Goal: Find specific page/section: Find specific page/section

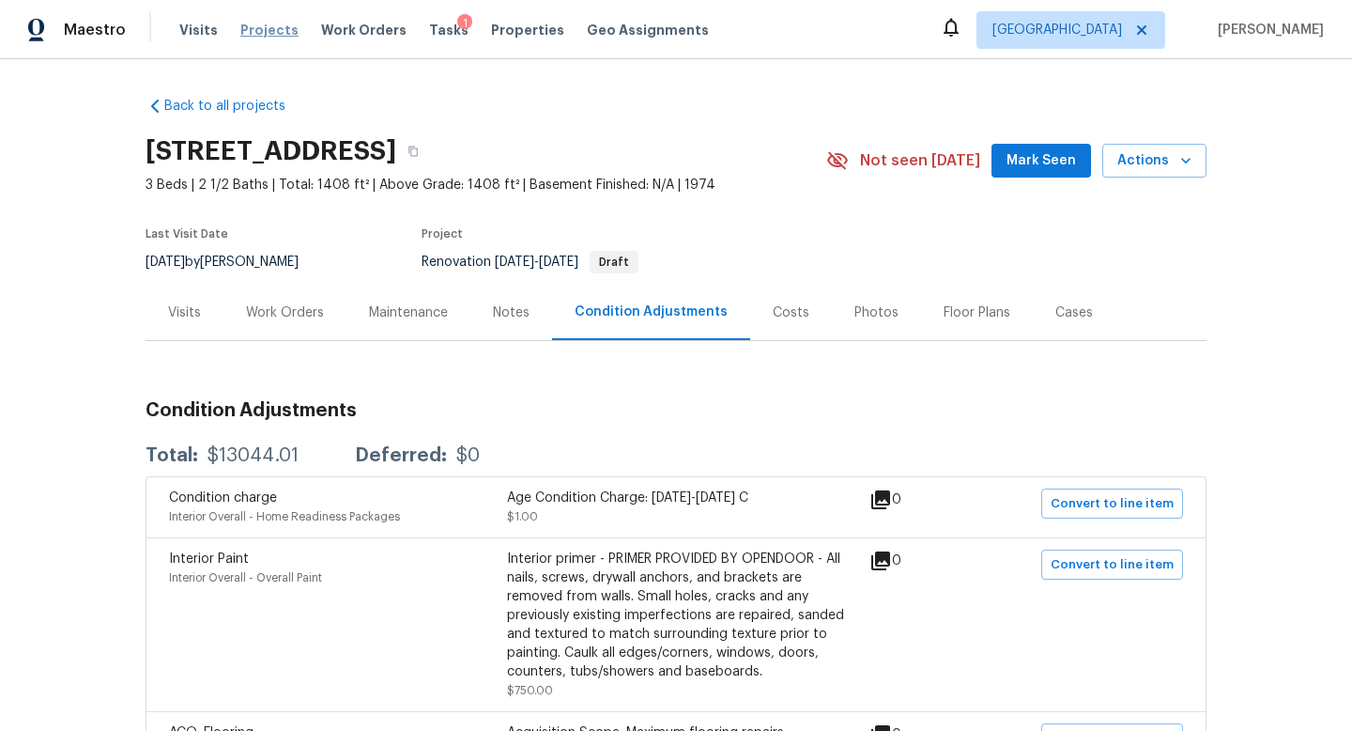
click at [258, 36] on span "Projects" at bounding box center [269, 30] width 58 height 19
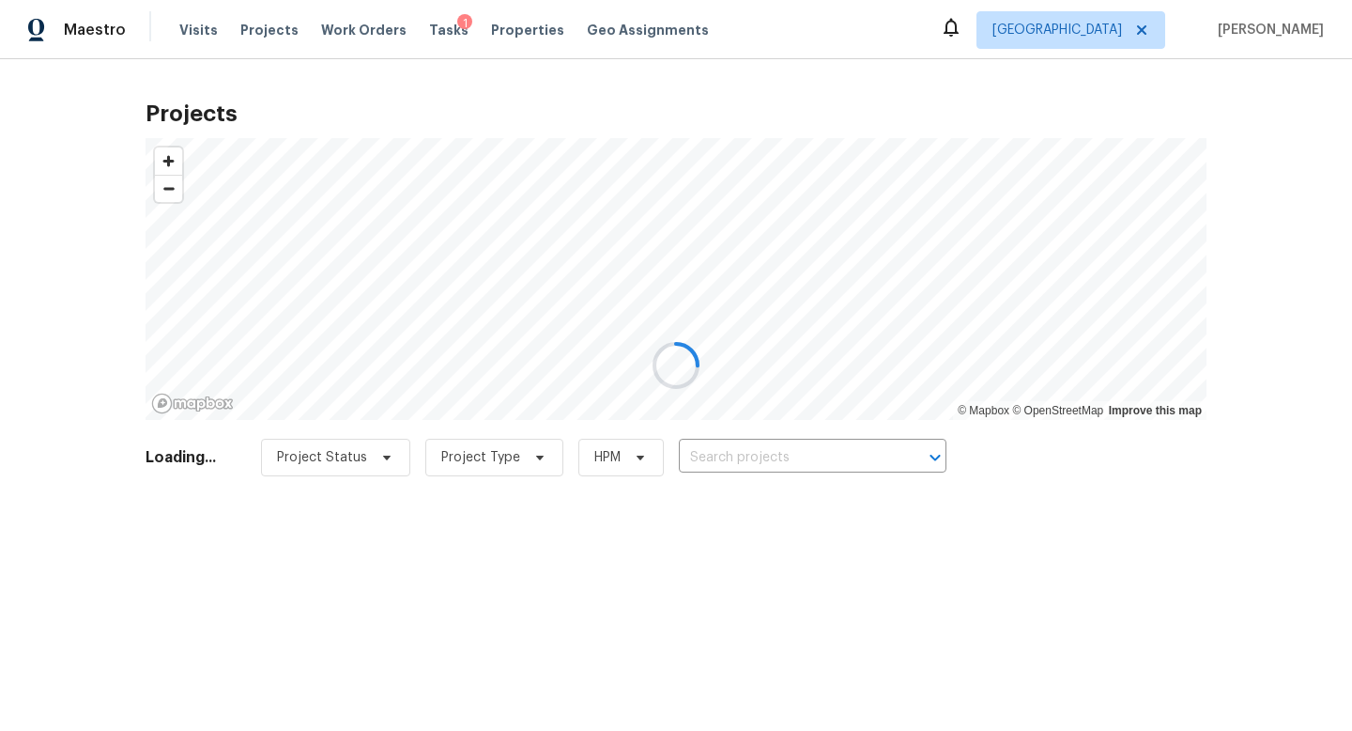
click at [750, 456] on div at bounding box center [676, 365] width 1352 height 731
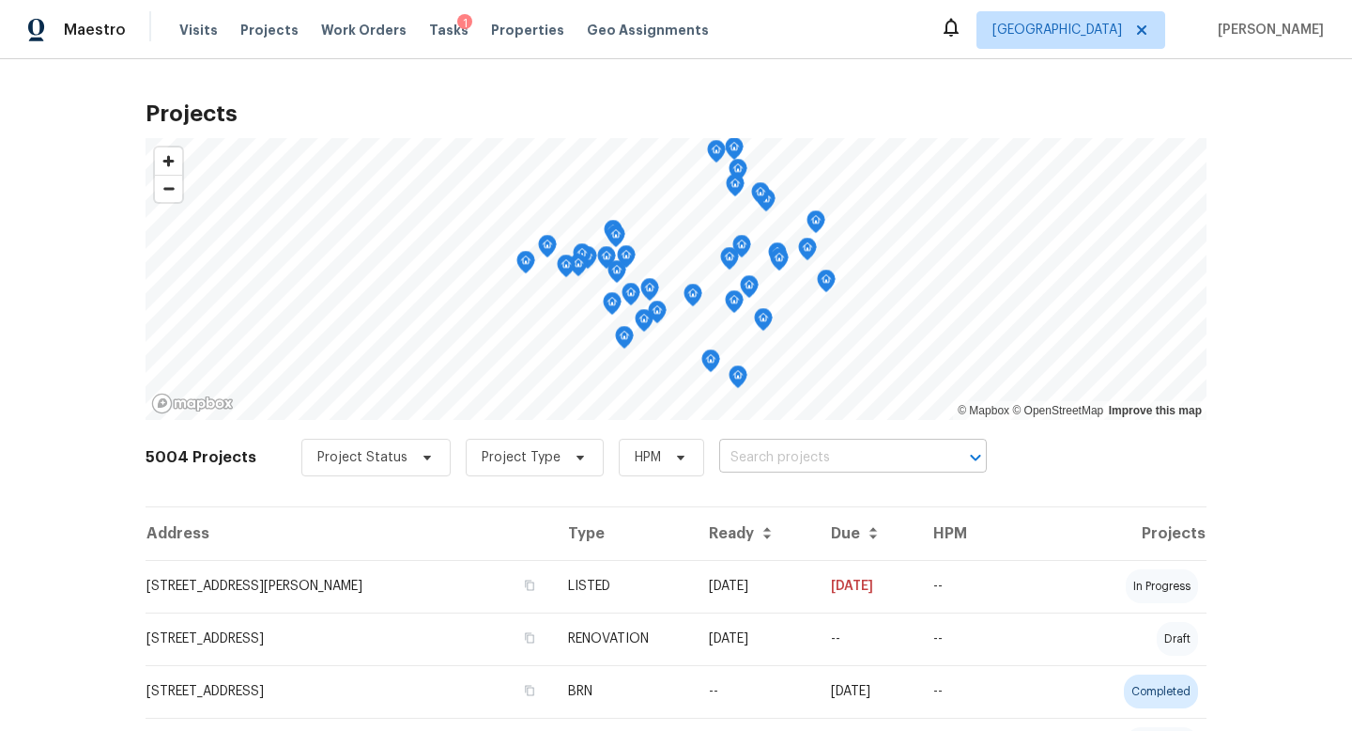
click at [750, 456] on input "text" at bounding box center [826, 457] width 215 height 29
type input "sumner"
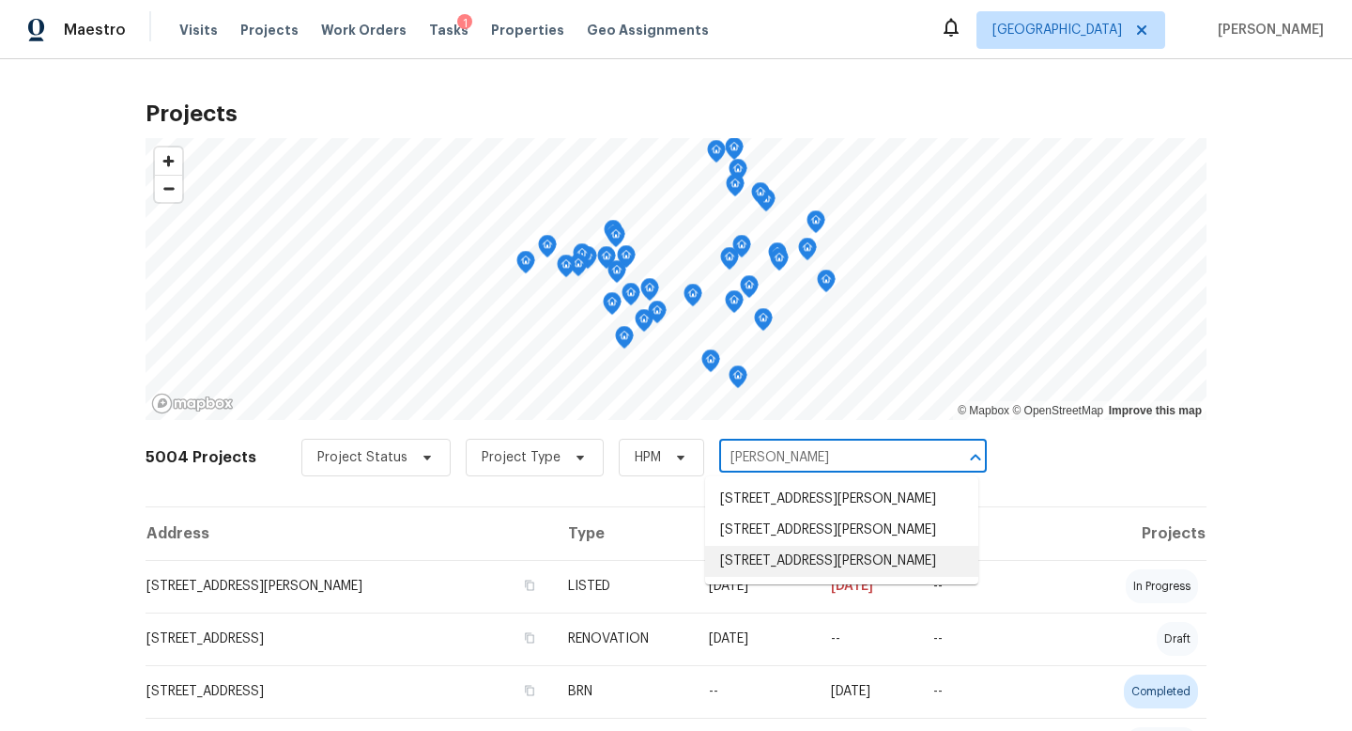
click at [818, 570] on li "5906 NE Sumner St, Portland, OR 97218" at bounding box center [841, 561] width 273 height 31
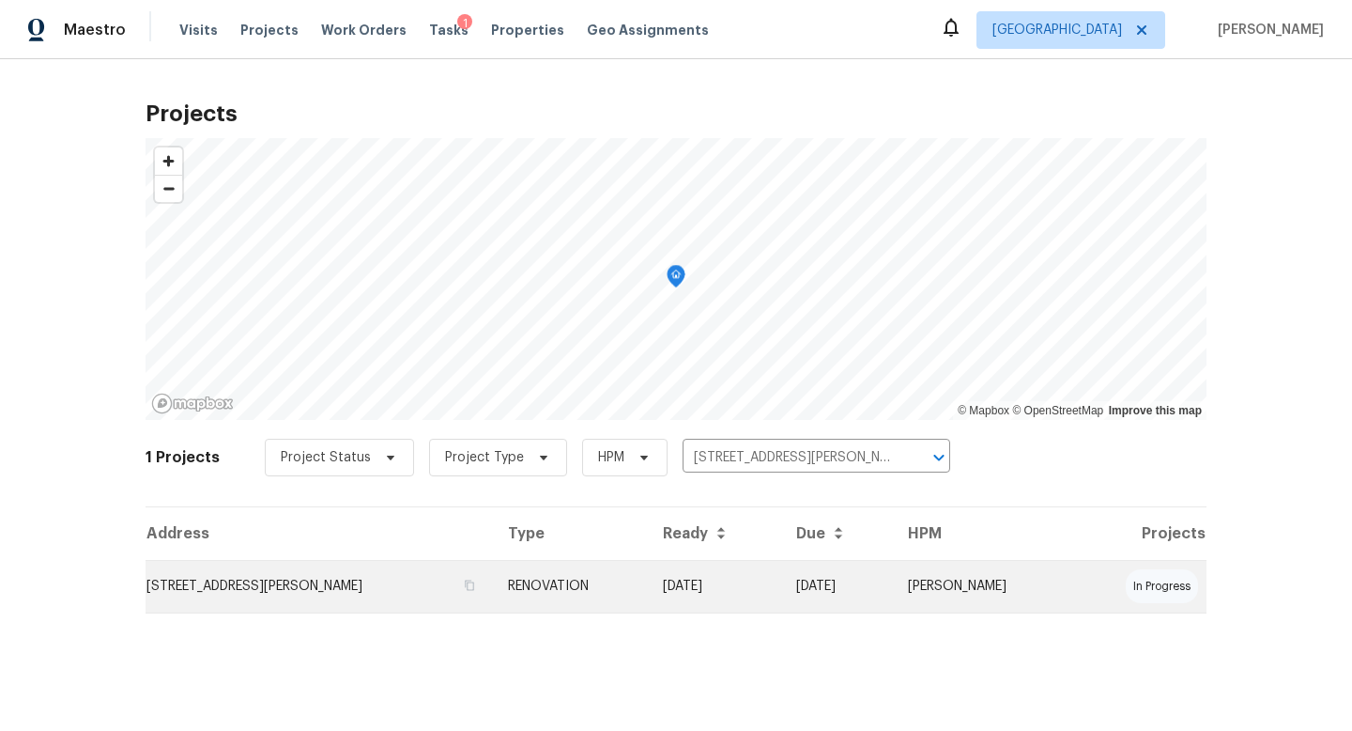
click at [233, 600] on td "5906 NE Sumner St, Portland, OR 97218" at bounding box center [319, 586] width 347 height 53
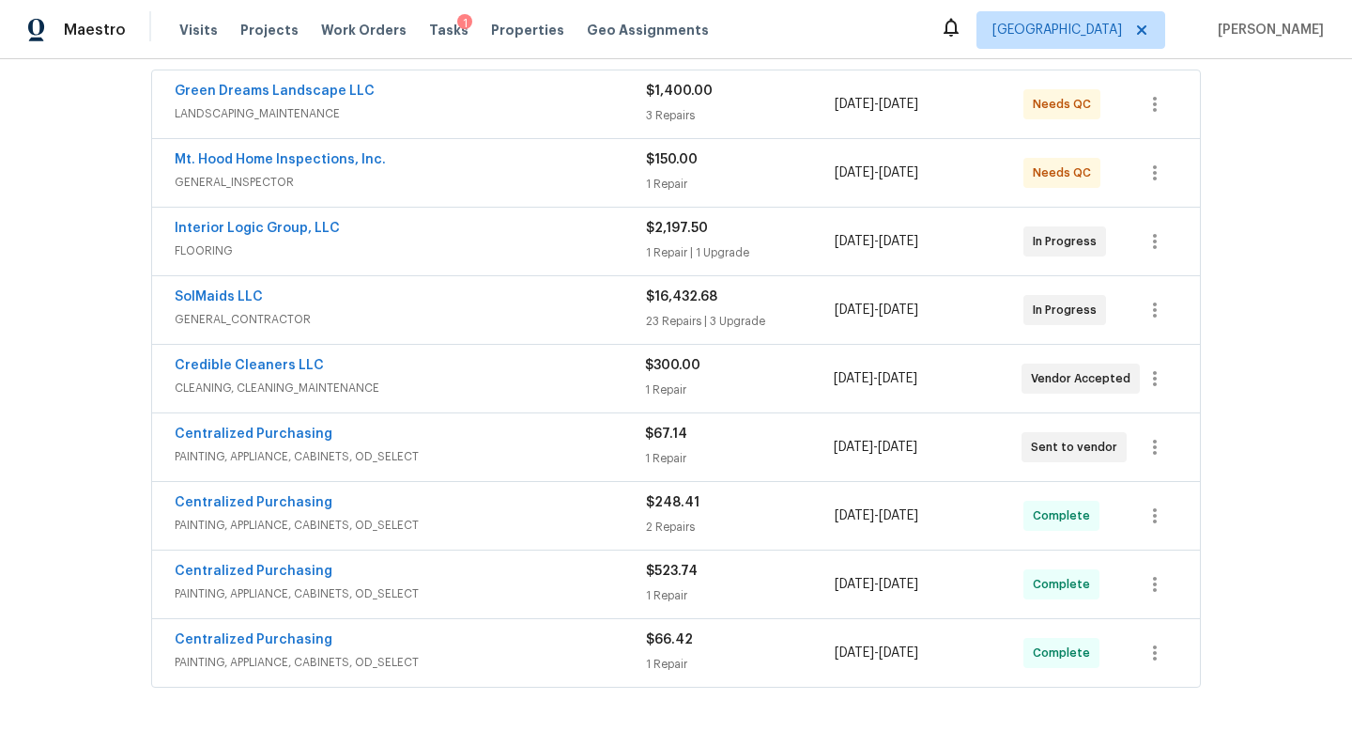
scroll to position [423, 0]
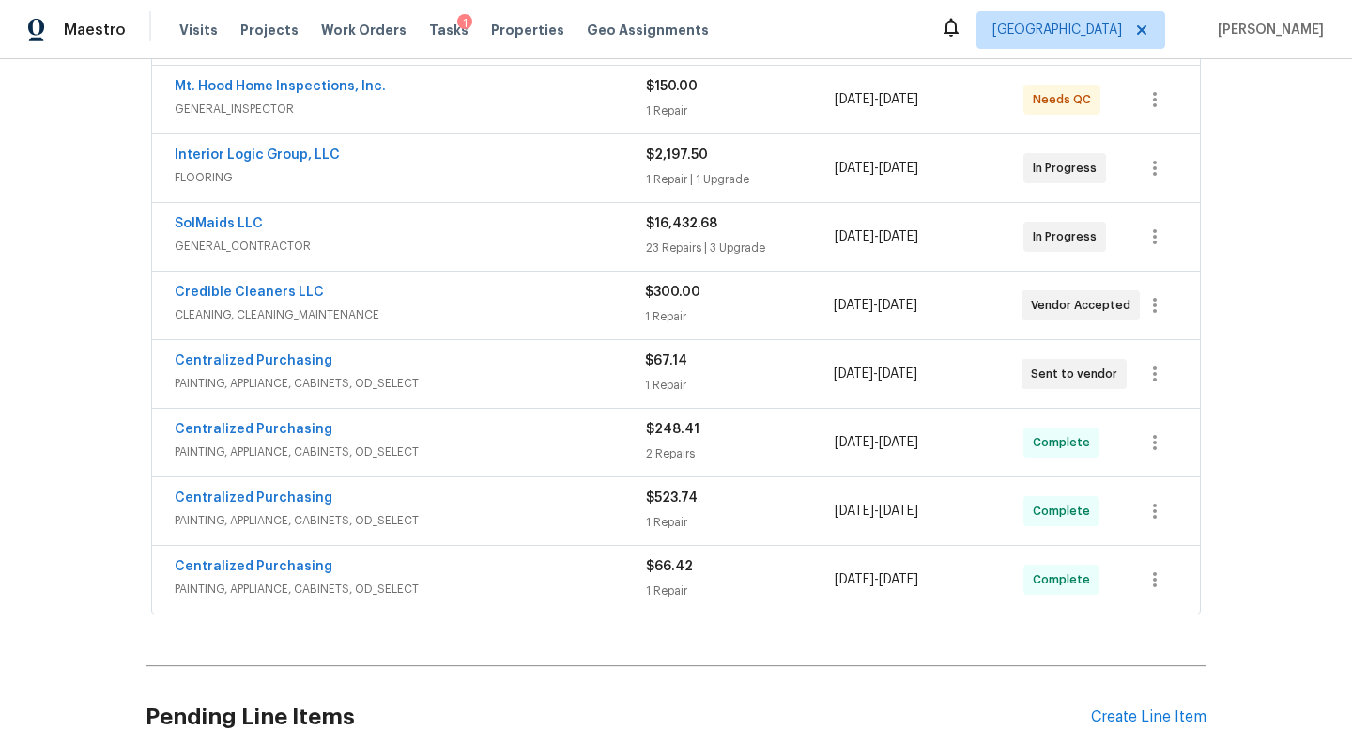
click at [262, 220] on div "SolMaids LLC" at bounding box center [410, 225] width 471 height 23
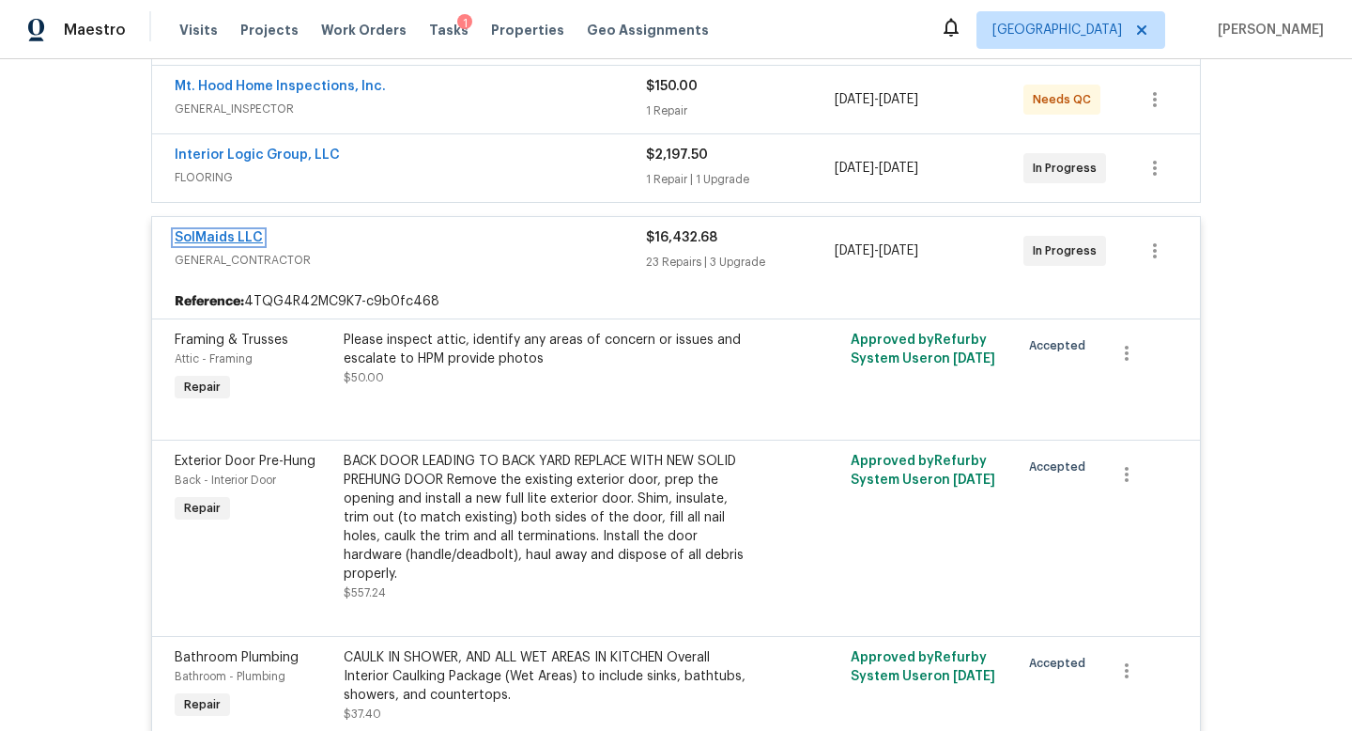
click at [215, 238] on link "SolMaids LLC" at bounding box center [219, 237] width 88 height 13
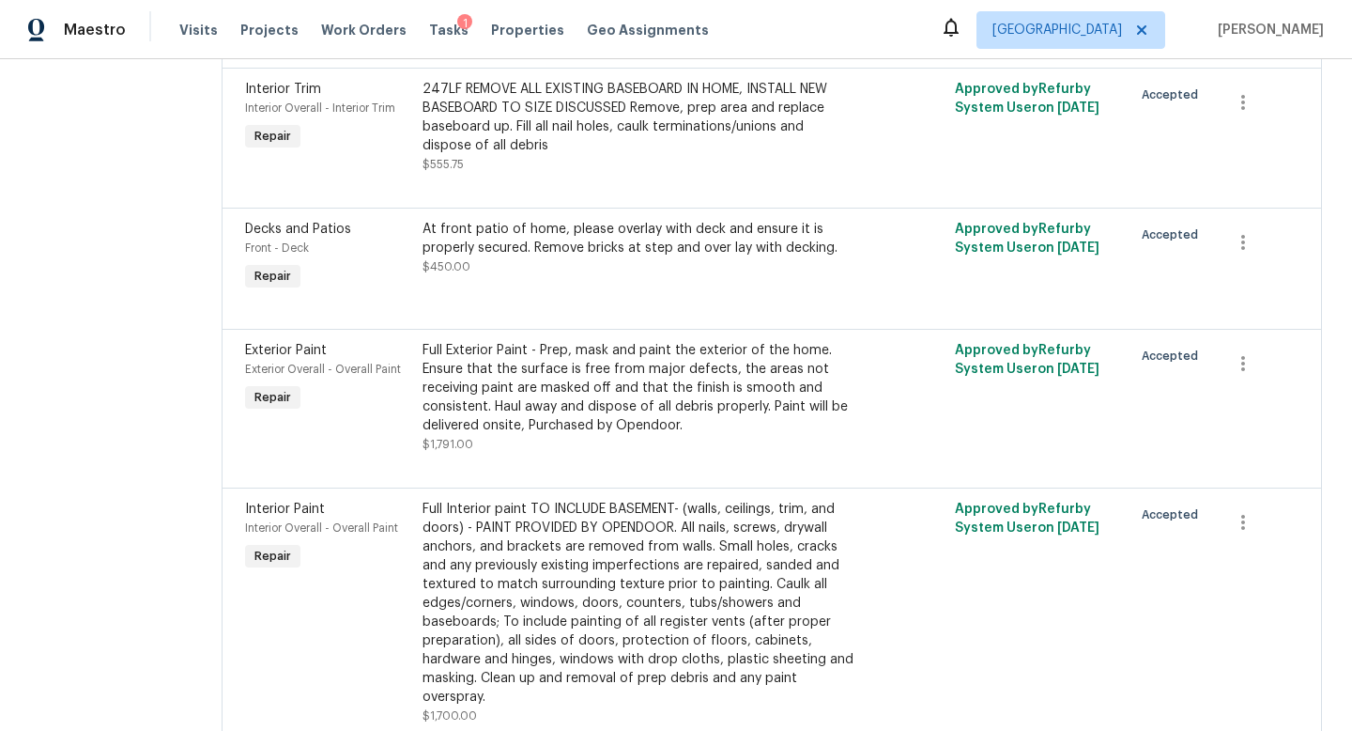
scroll to position [1429, 0]
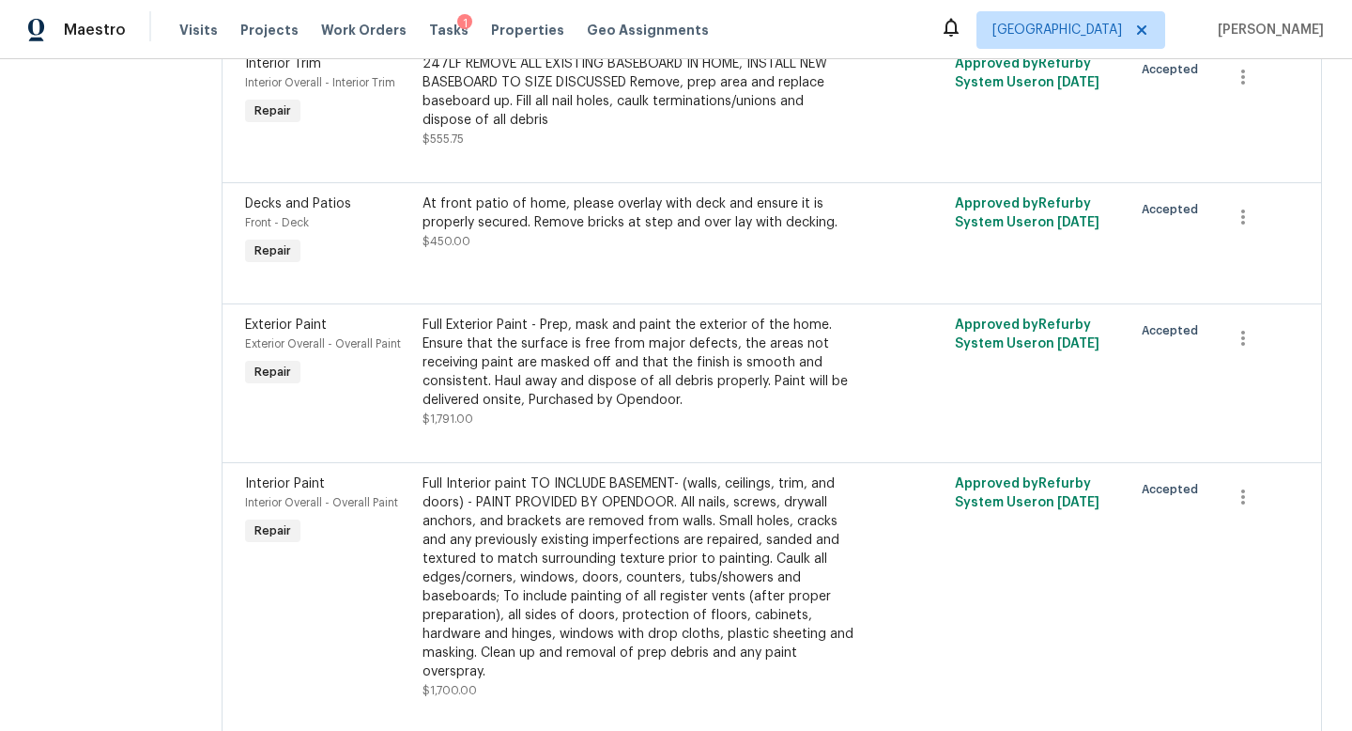
click at [737, 316] on div "Full Exterior Paint - Prep, mask and paint the exterior of the home. Ensure tha…" at bounding box center [639, 363] width 433 height 94
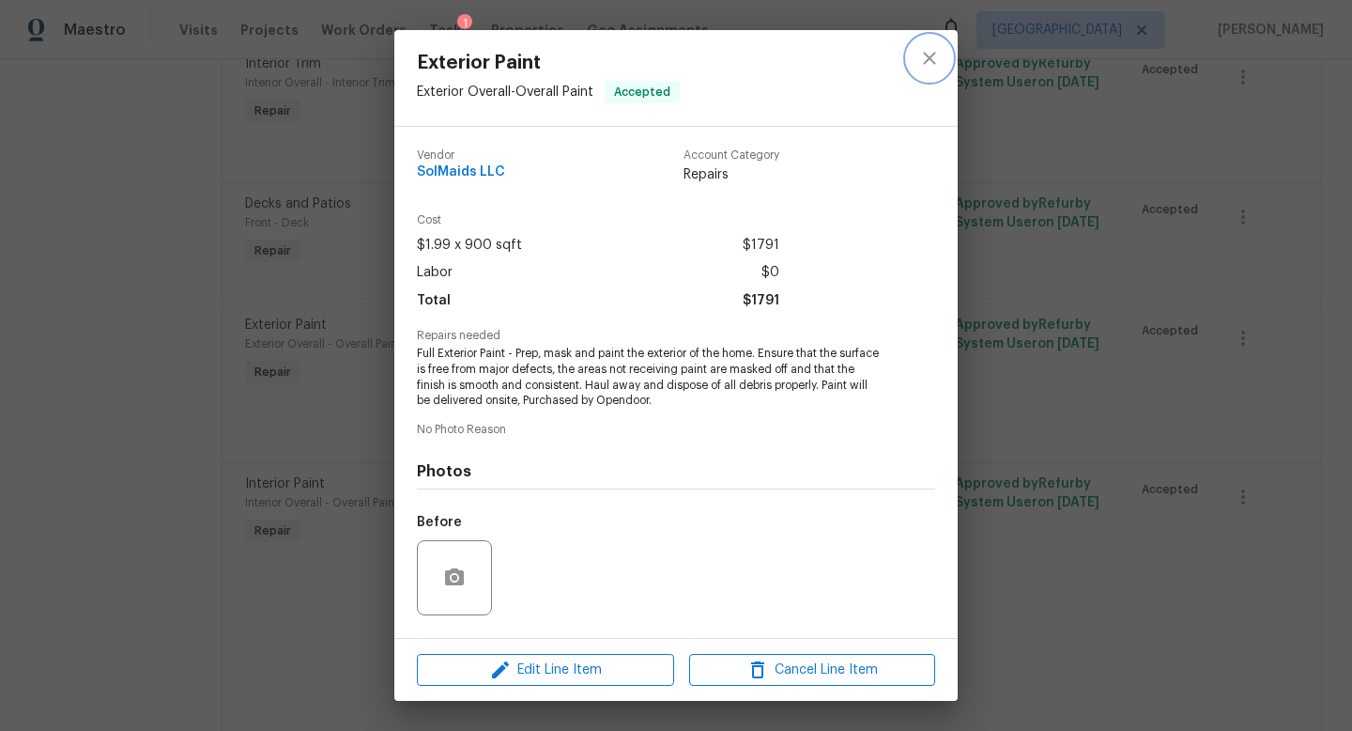
click at [934, 51] on icon "close" at bounding box center [929, 58] width 23 height 23
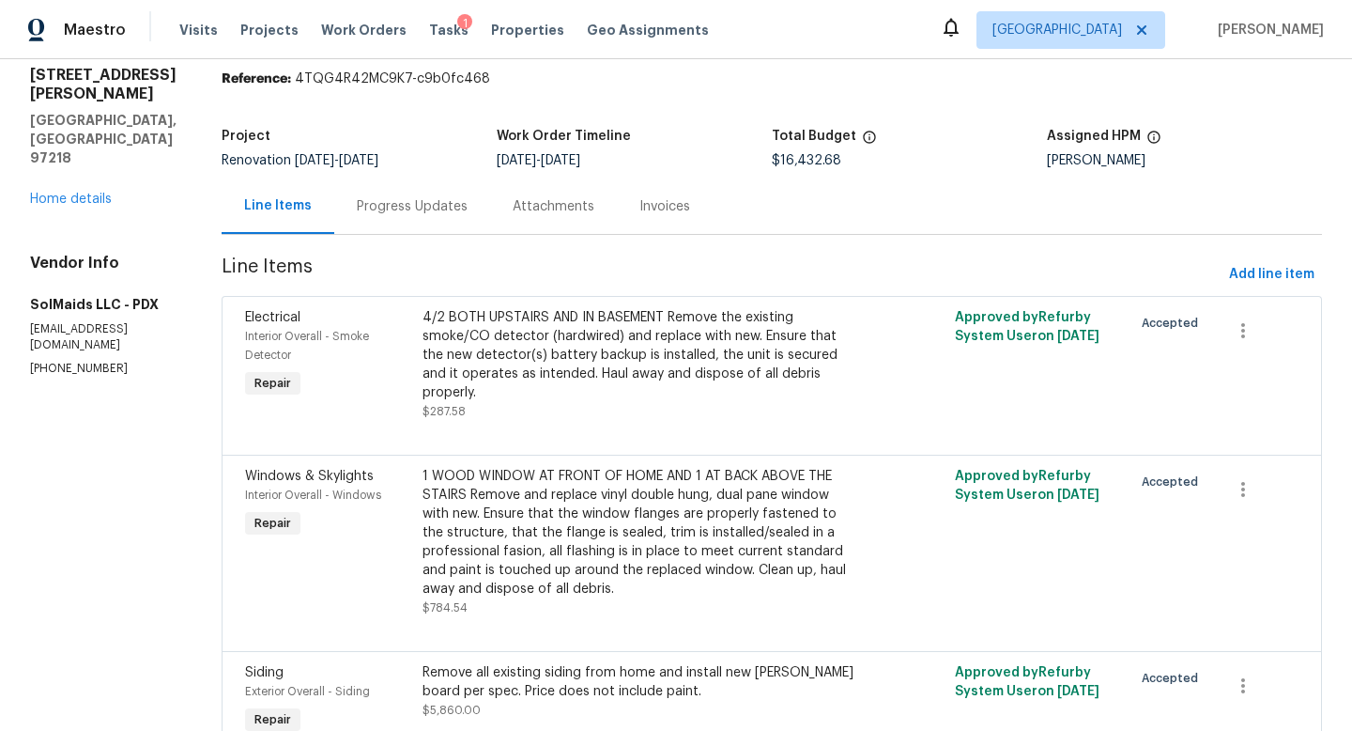
scroll to position [0, 0]
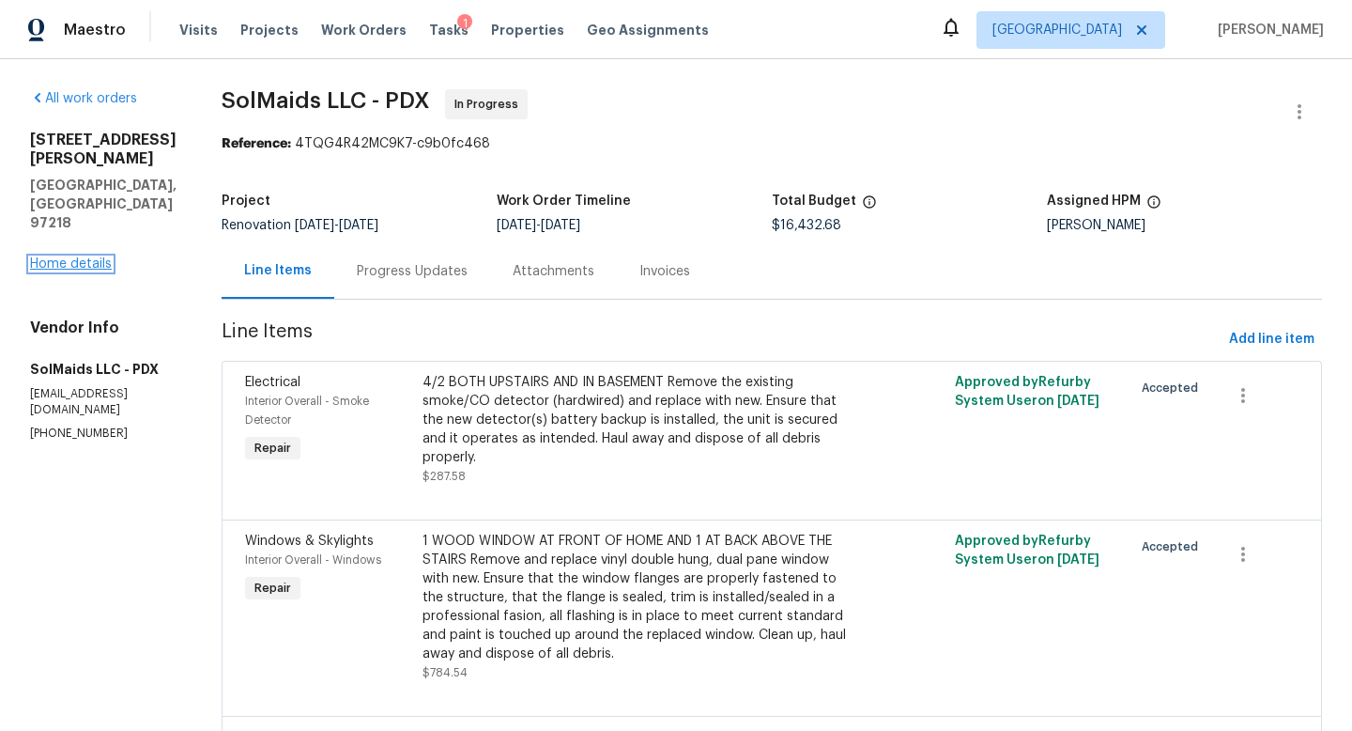
click at [99, 257] on link "Home details" at bounding box center [71, 263] width 82 height 13
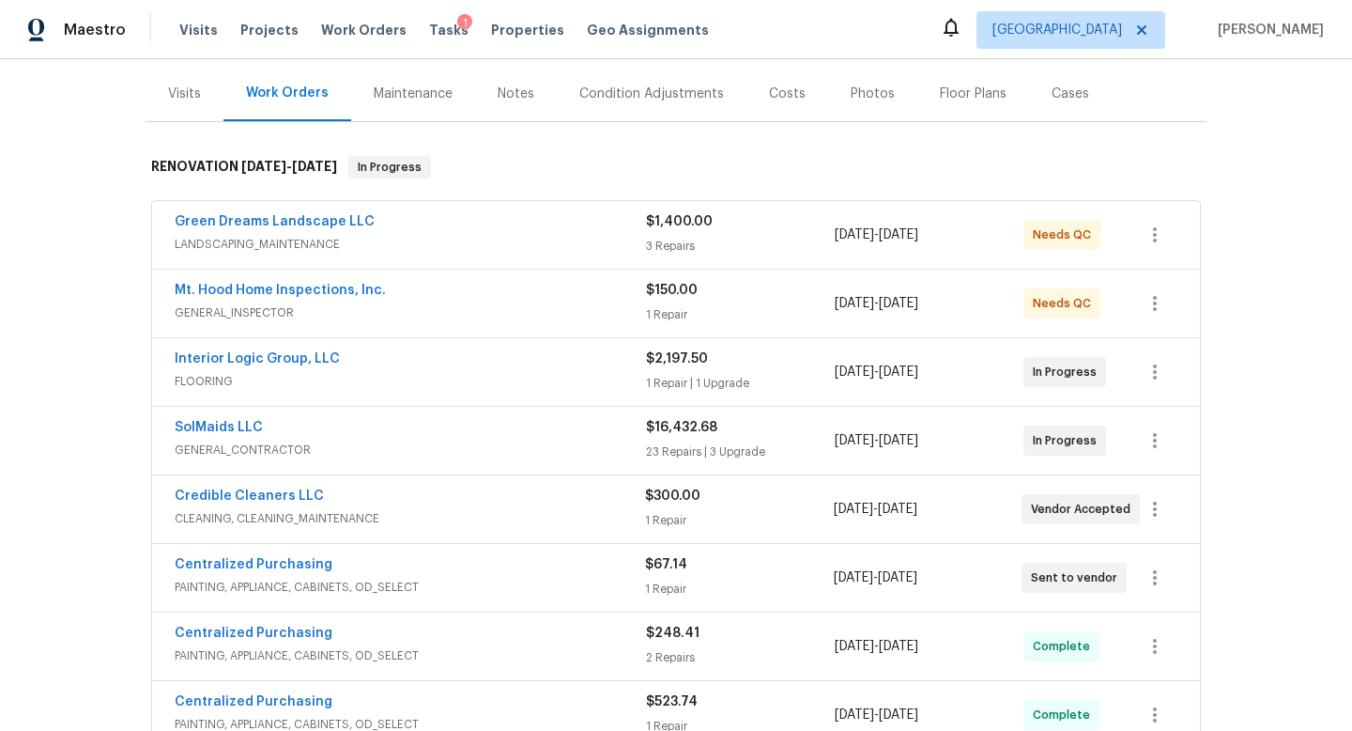
scroll to position [235, 0]
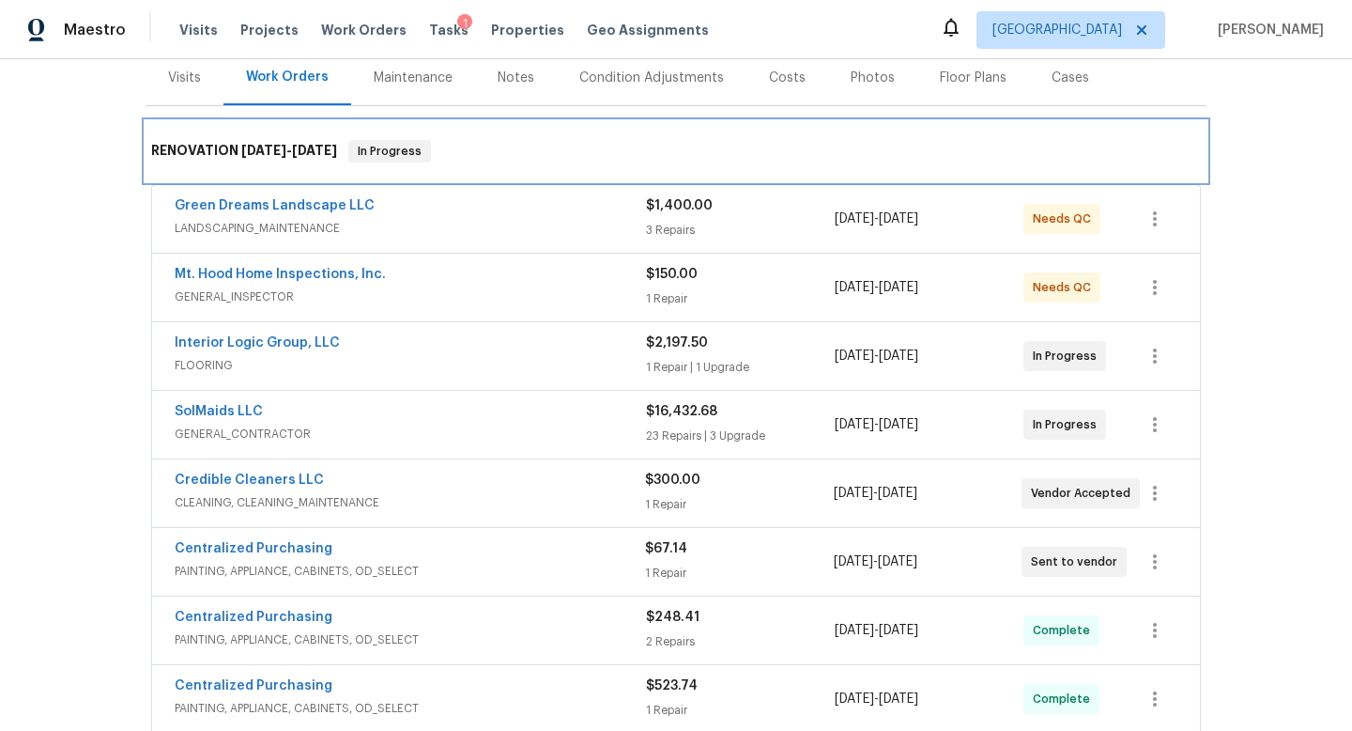
click at [613, 121] on div "RENOVATION 8/25/25 - 9/22/25 In Progress" at bounding box center [676, 151] width 1061 height 60
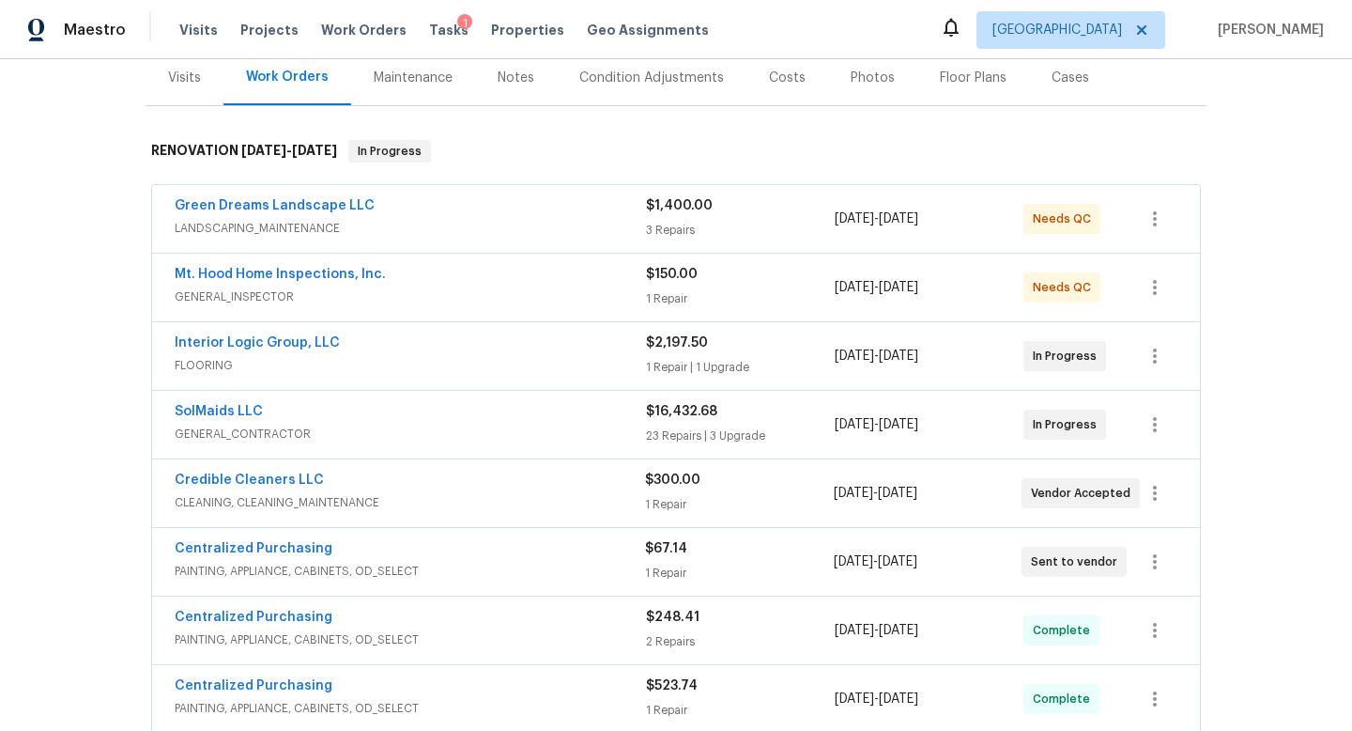
click at [90, 232] on div "Back to all projects 5906 NE Sumner St, Portland, OR 97218 2 Beds | 1 Baths | T…" at bounding box center [676, 394] width 1352 height 671
click at [494, 28] on span "Properties" at bounding box center [527, 30] width 73 height 19
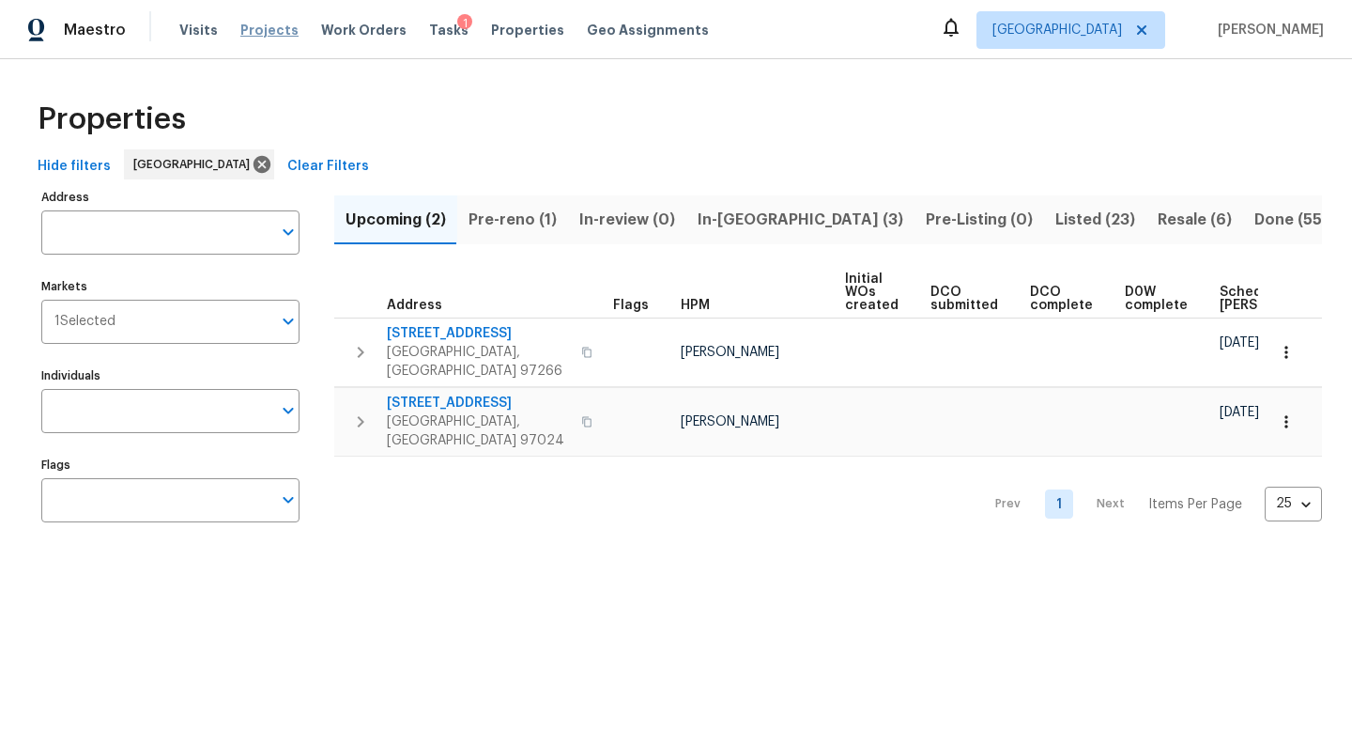
click at [274, 29] on span "Projects" at bounding box center [269, 30] width 58 height 19
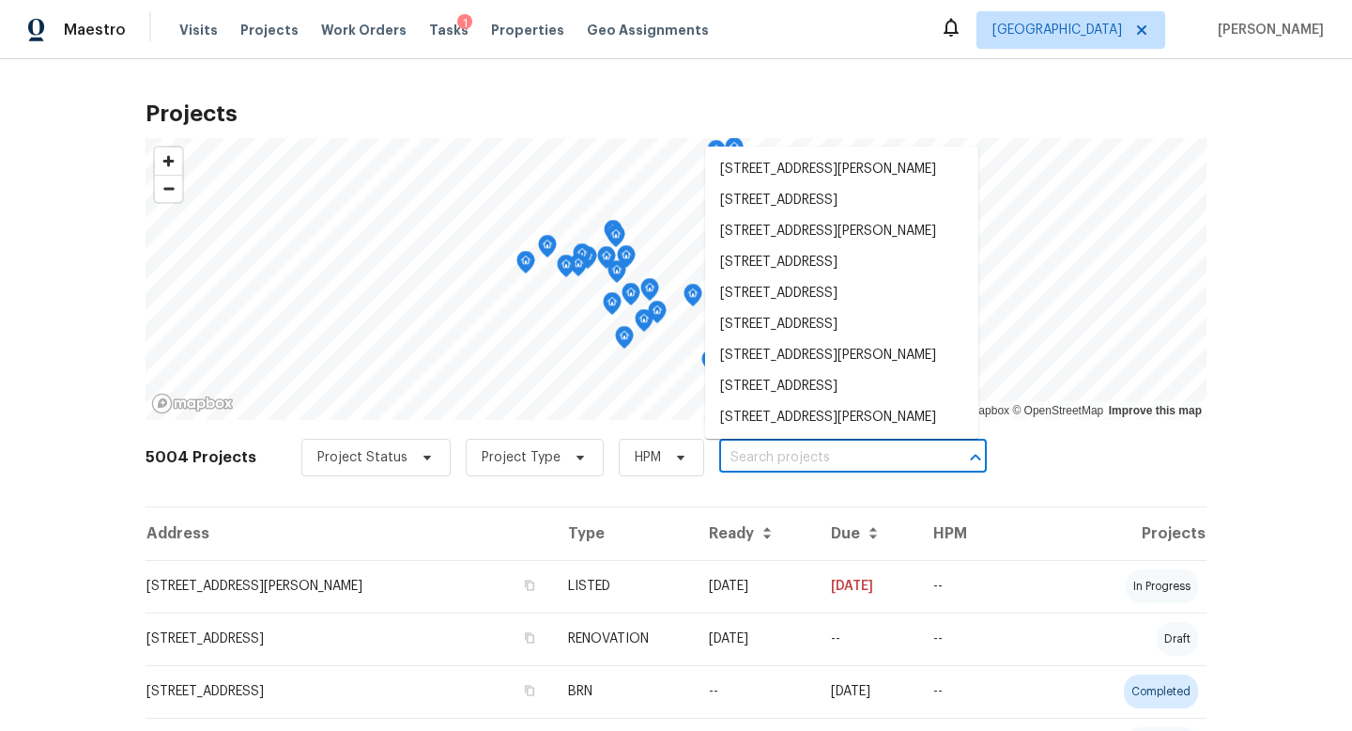
click at [762, 455] on input "text" at bounding box center [826, 457] width 215 height 29
paste input "7074 NW 168th Ave Portland OR 97229"
type input "7074 NW 168th Ave Portland OR 97229"
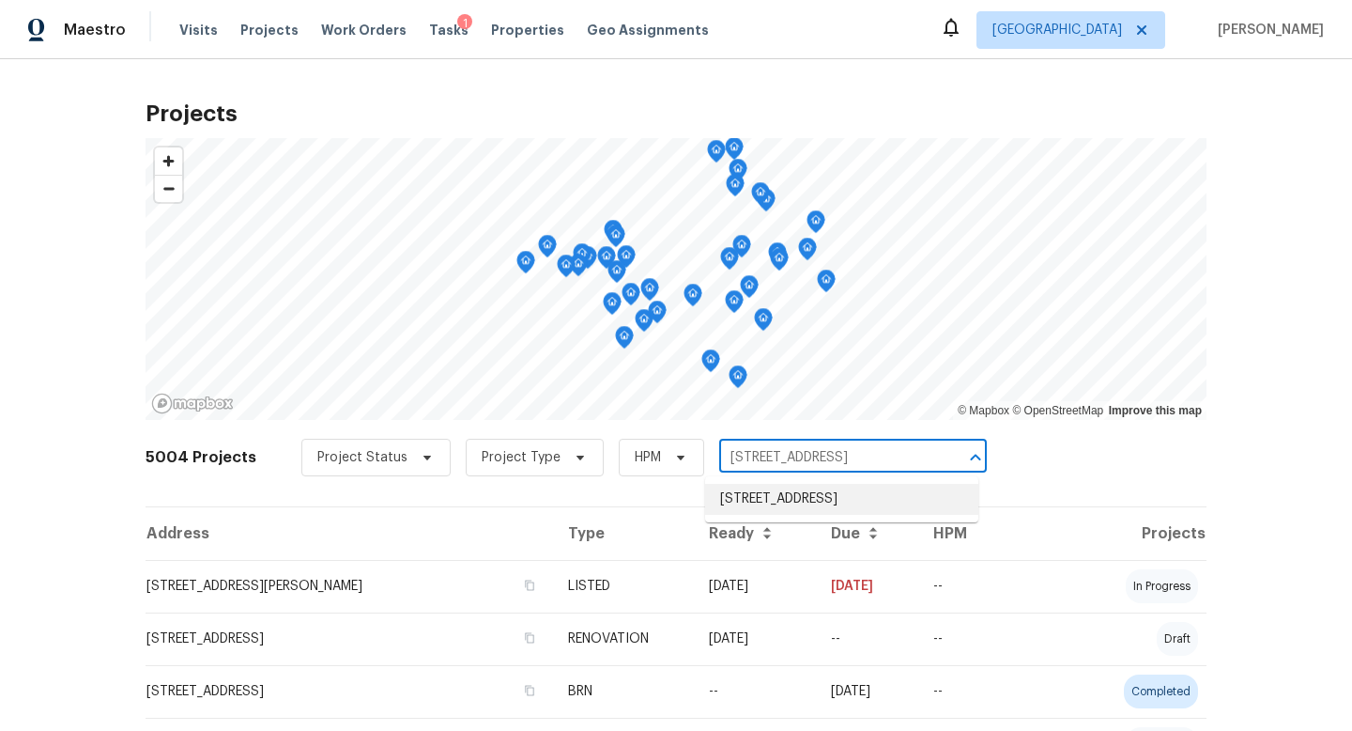
click at [787, 494] on li "7074 NW 168th Ave, Portland, OR 97229" at bounding box center [841, 499] width 273 height 31
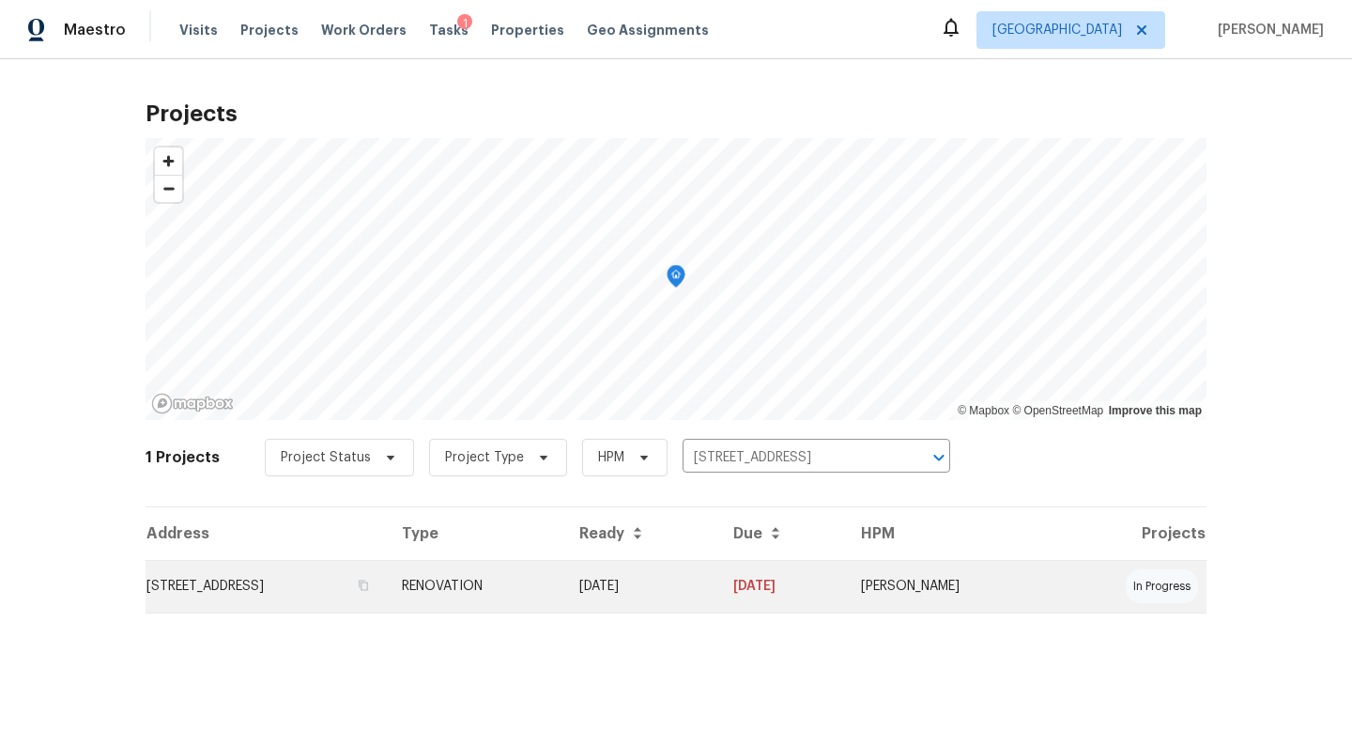
click at [273, 590] on td "7074 NW 168th Ave, Portland, OR 97229" at bounding box center [266, 586] width 241 height 53
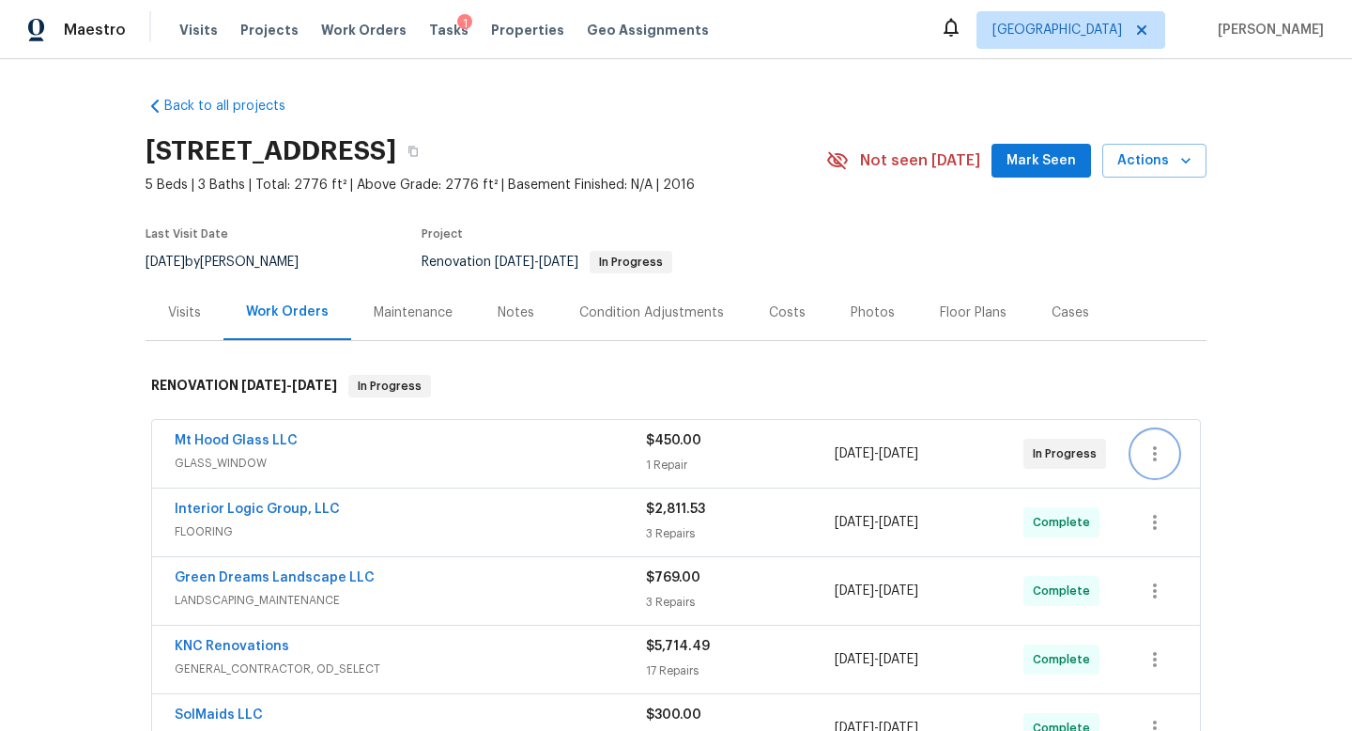
click at [1156, 453] on icon "button" at bounding box center [1155, 453] width 4 height 15
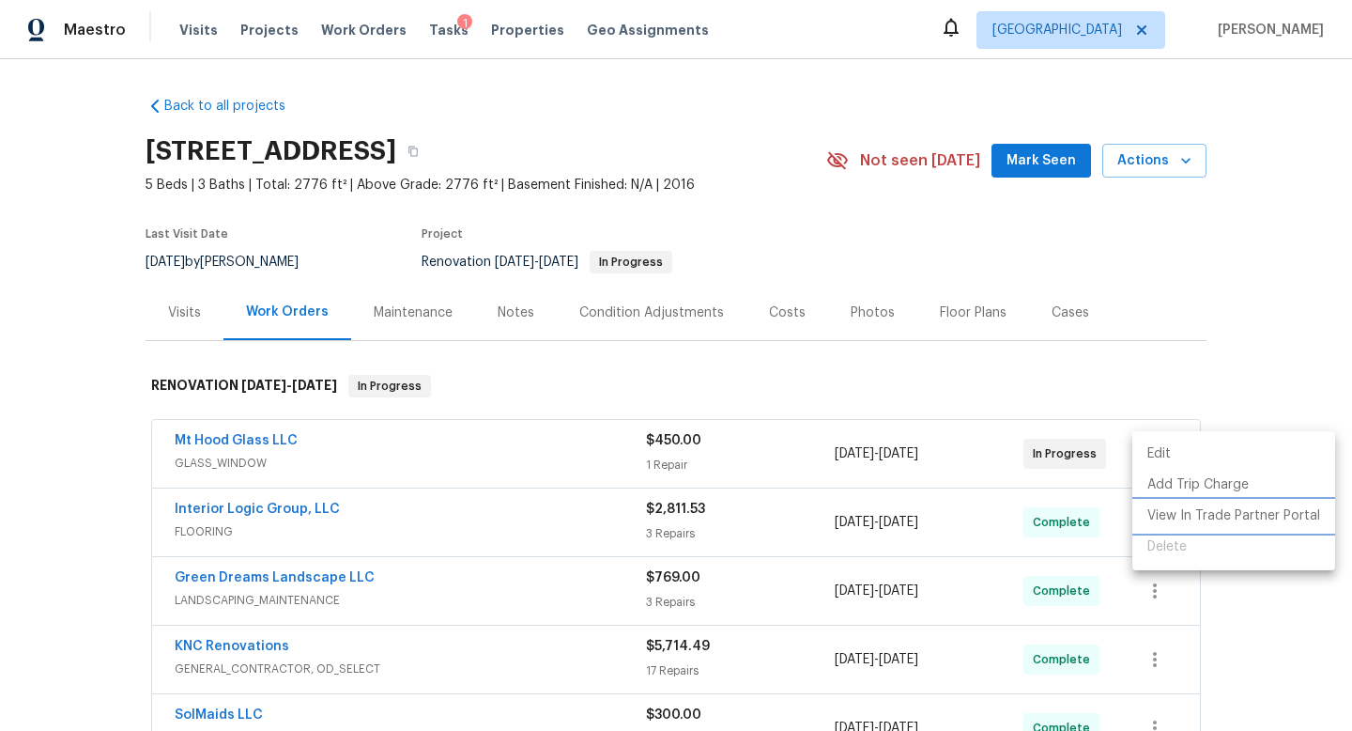
click at [1188, 522] on li "View In Trade Partner Portal" at bounding box center [1233, 515] width 203 height 31
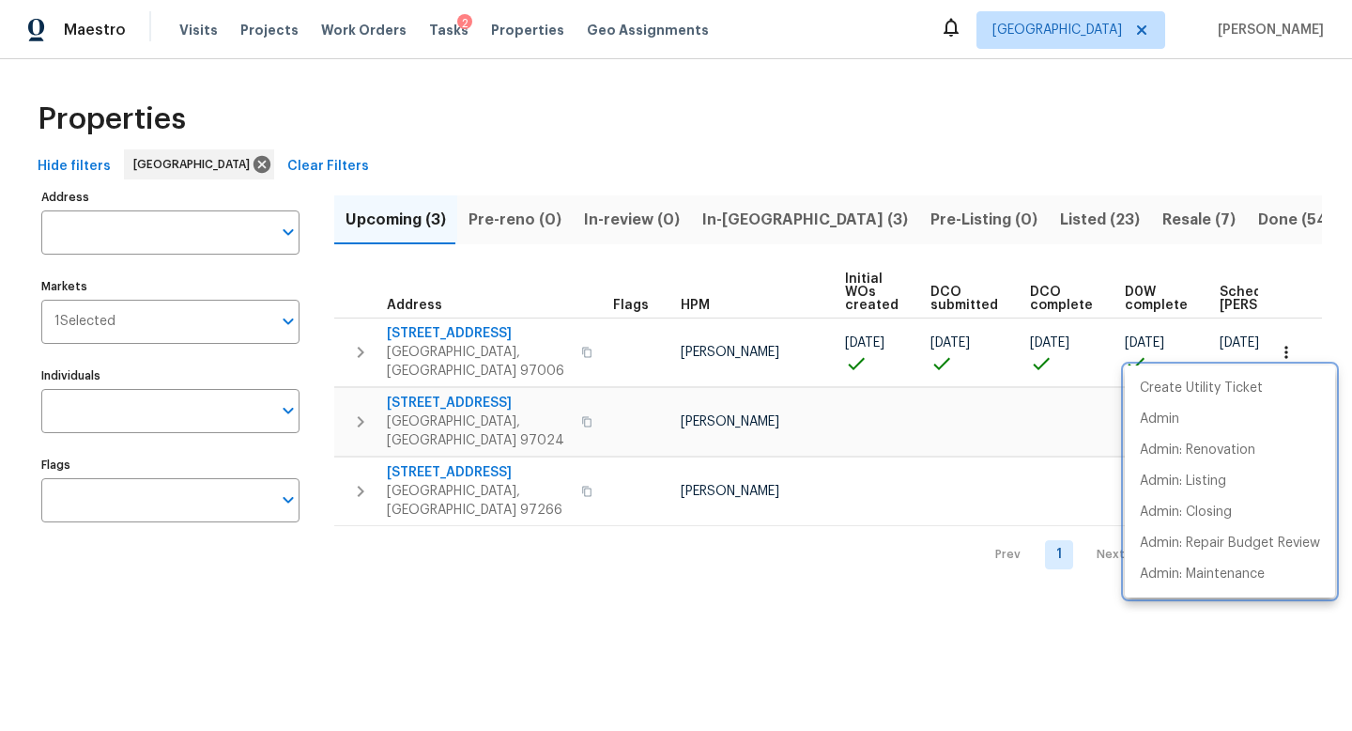
click at [738, 226] on div at bounding box center [676, 365] width 1352 height 731
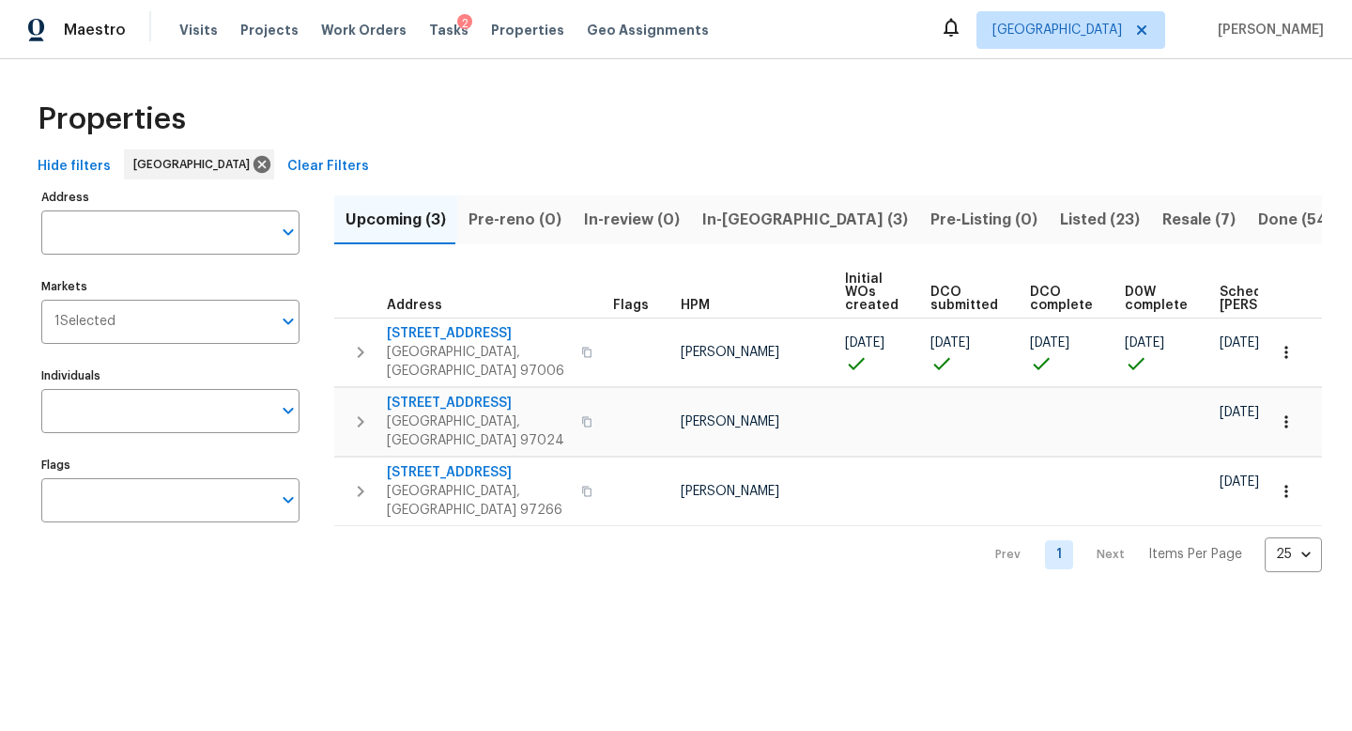
click at [735, 226] on span "In-[GEOGRAPHIC_DATA] (3)" at bounding box center [805, 220] width 206 height 26
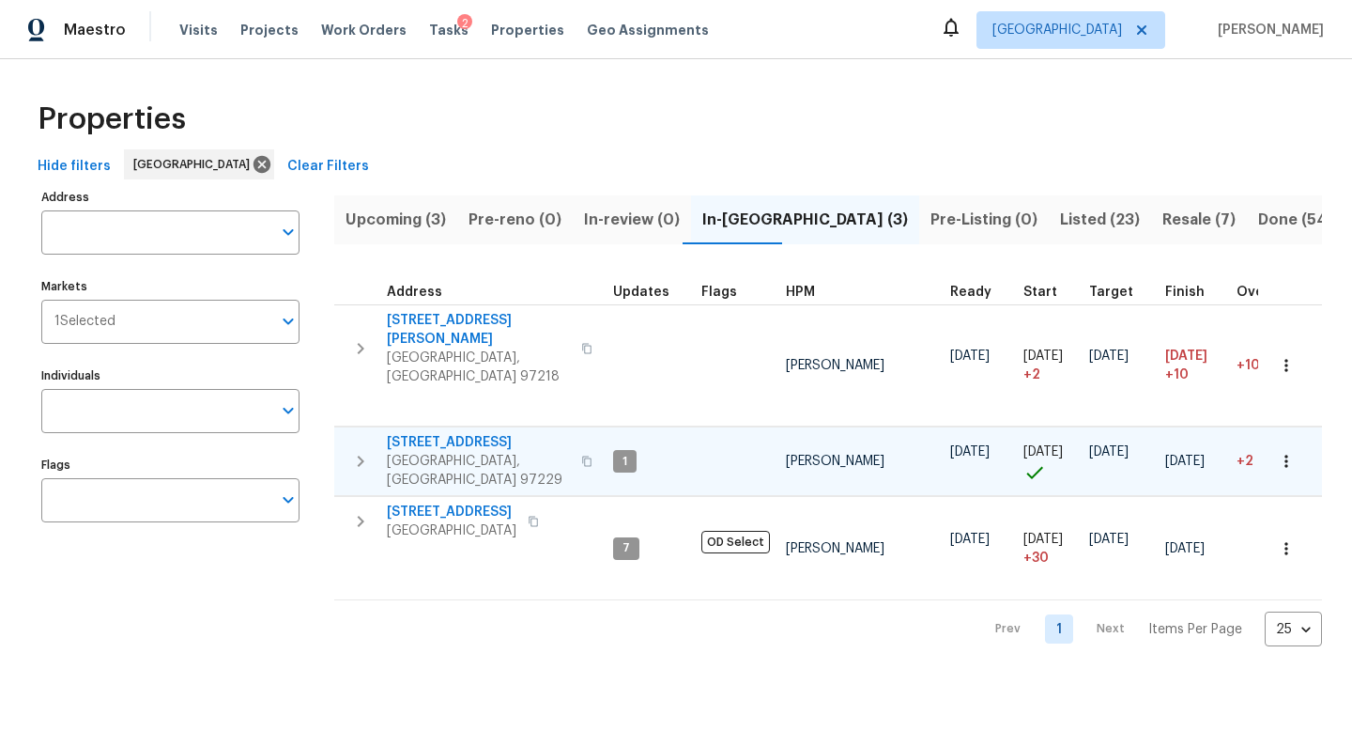
click at [581, 455] on icon "button" at bounding box center [586, 460] width 11 height 11
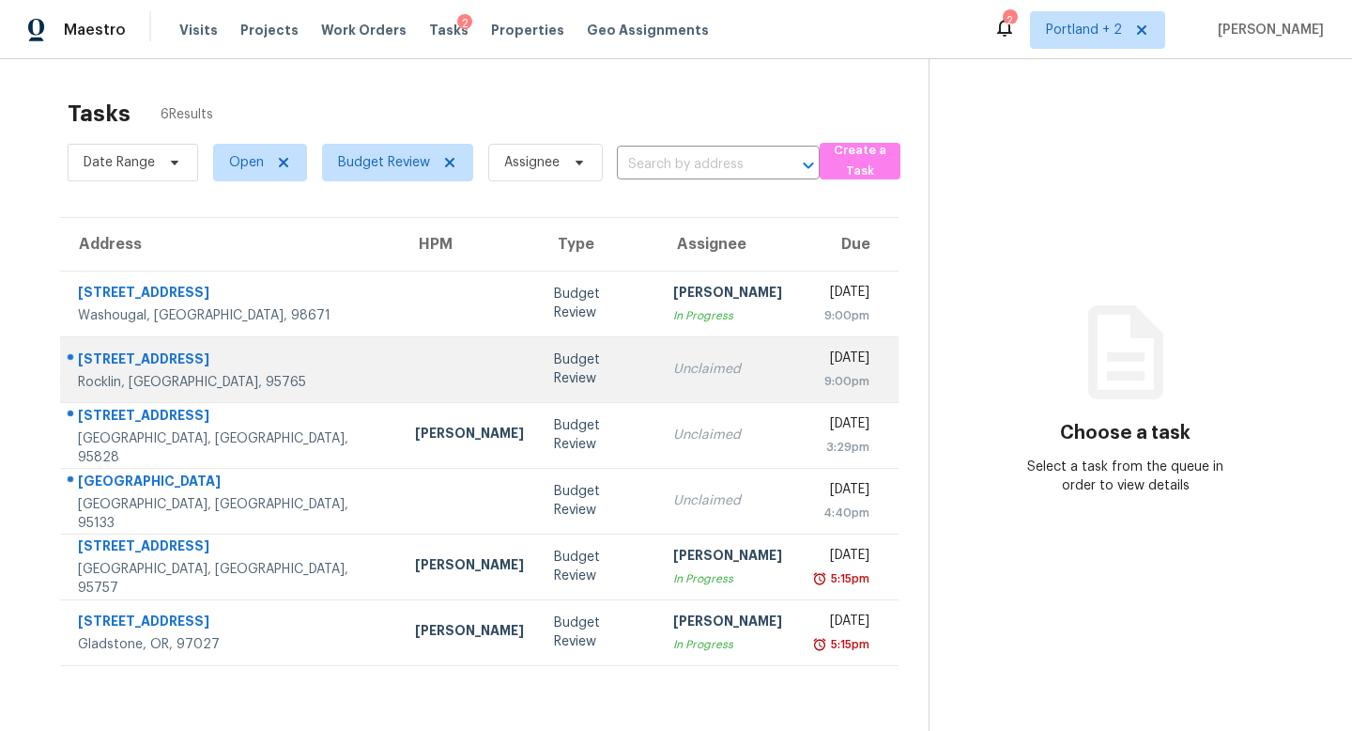
click at [244, 382] on div "Rocklin, [GEOGRAPHIC_DATA], 95765" at bounding box center [231, 382] width 307 height 19
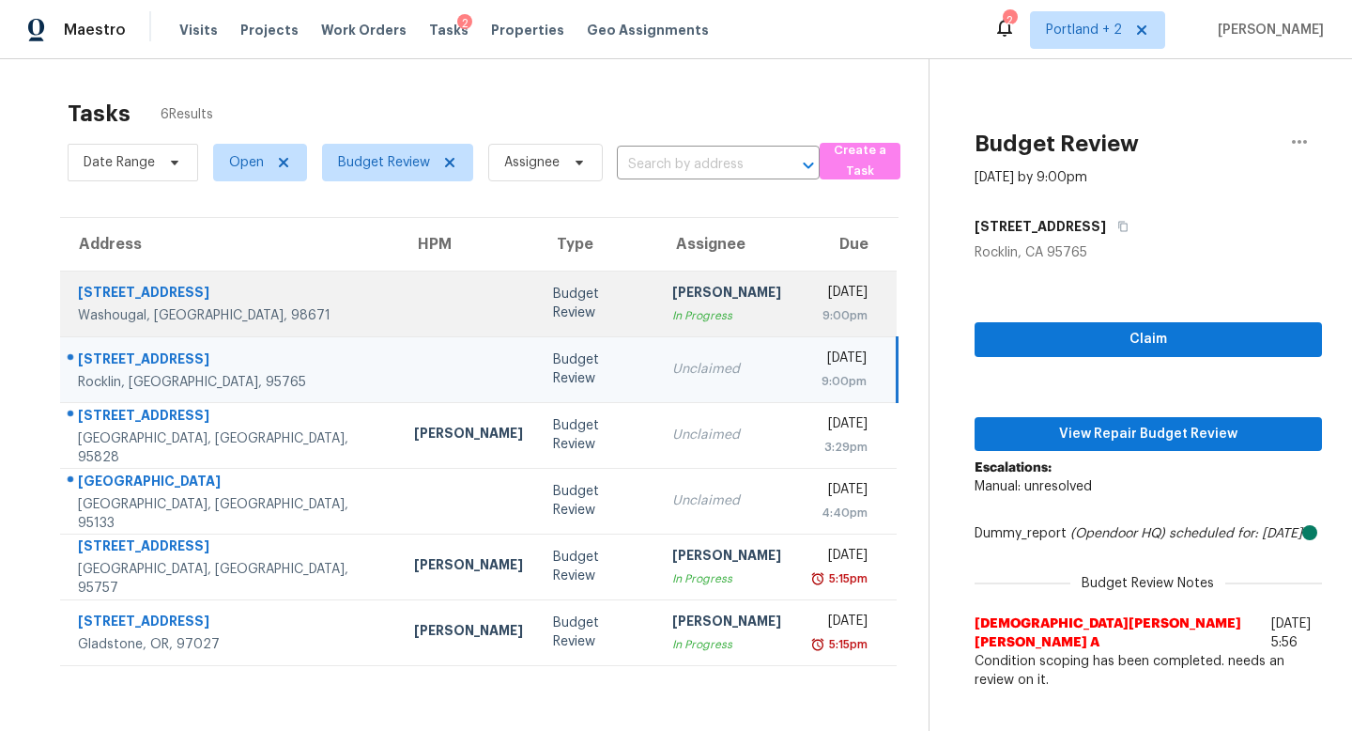
click at [399, 323] on td at bounding box center [468, 303] width 139 height 66
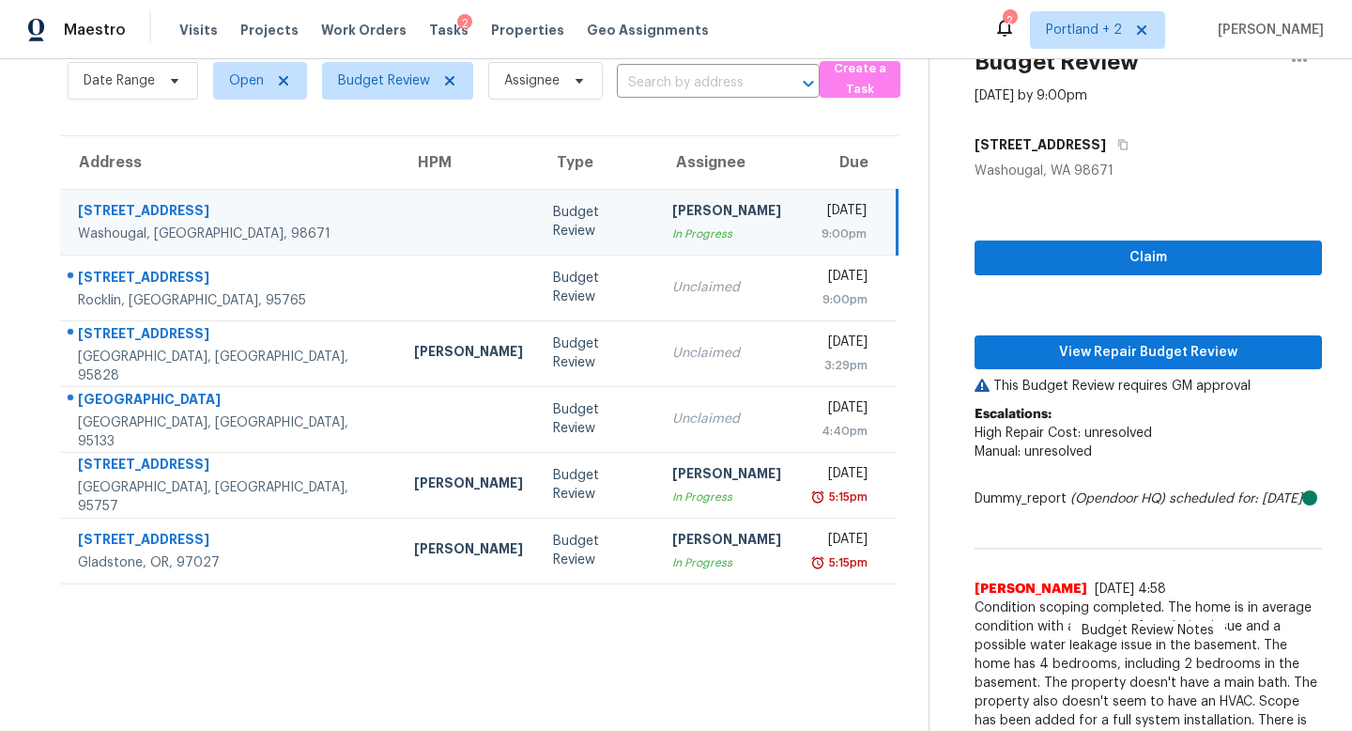
scroll to position [128, 0]
